Goal: Transaction & Acquisition: Purchase product/service

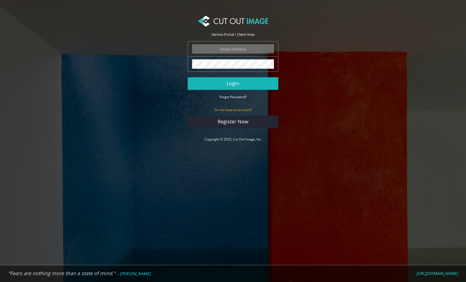
type input "[PERSON_NAME][EMAIL_ADDRESS][DOMAIN_NAME]"
click at [236, 81] on button "Login" at bounding box center [233, 83] width 91 height 13
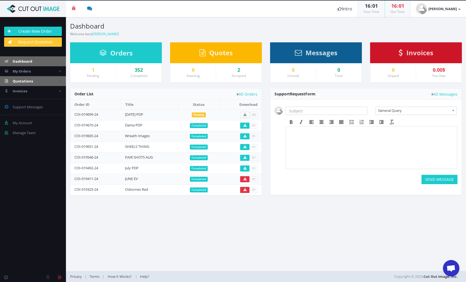
click at [20, 79] on span "Quotations" at bounding box center [23, 81] width 20 height 5
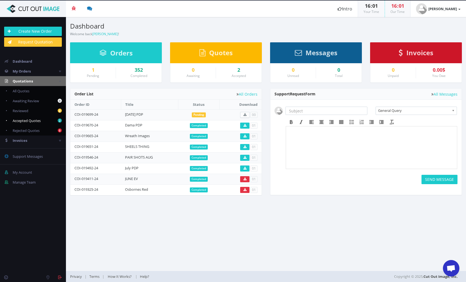
click at [18, 121] on span "Accepted Quotes" at bounding box center [27, 120] width 28 height 5
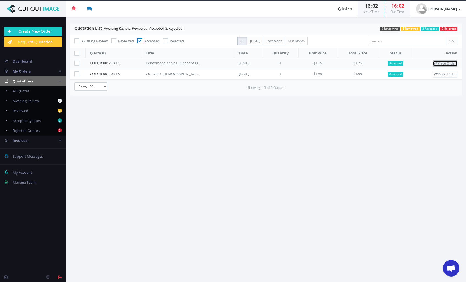
click at [442, 63] on link "Place Order" at bounding box center [444, 63] width 25 height 6
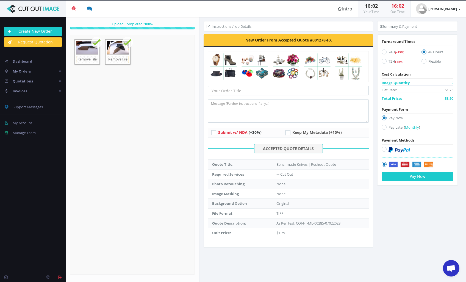
click at [385, 52] on icon at bounding box center [383, 51] width 5 height 5
click at [385, 52] on input "24H (+15%)" at bounding box center [385, 52] width 4 height 4
radio input "true"
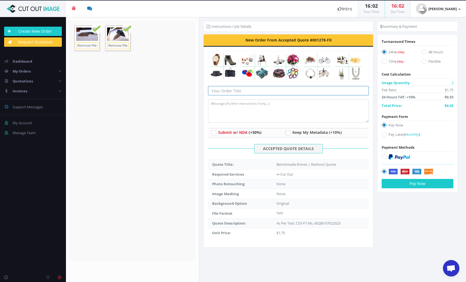
click at [253, 91] on input "text" at bounding box center [288, 90] width 160 height 9
type input "s"
type input "Limited Station"
click at [423, 213] on section "Instructions / Job Details New Order From Accepted Quote #001278-FX Limited Sta…" at bounding box center [332, 149] width 266 height 265
click at [415, 183] on button "Pay Now" at bounding box center [417, 183] width 72 height 9
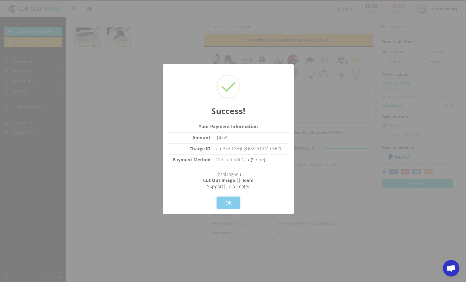
click at [228, 201] on button "OK" at bounding box center [228, 202] width 24 height 13
